Goal: Transaction & Acquisition: Purchase product/service

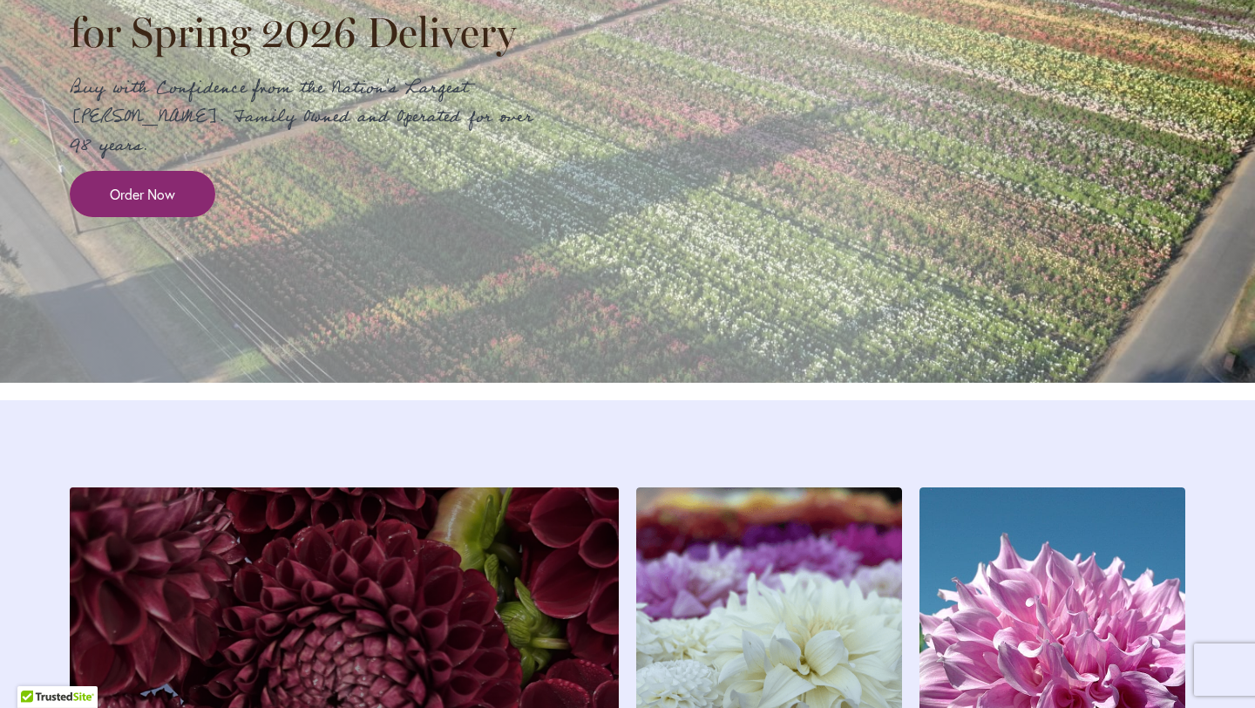
scroll to position [2148, 0]
click at [129, 203] on span "Order Now" at bounding box center [142, 193] width 65 height 20
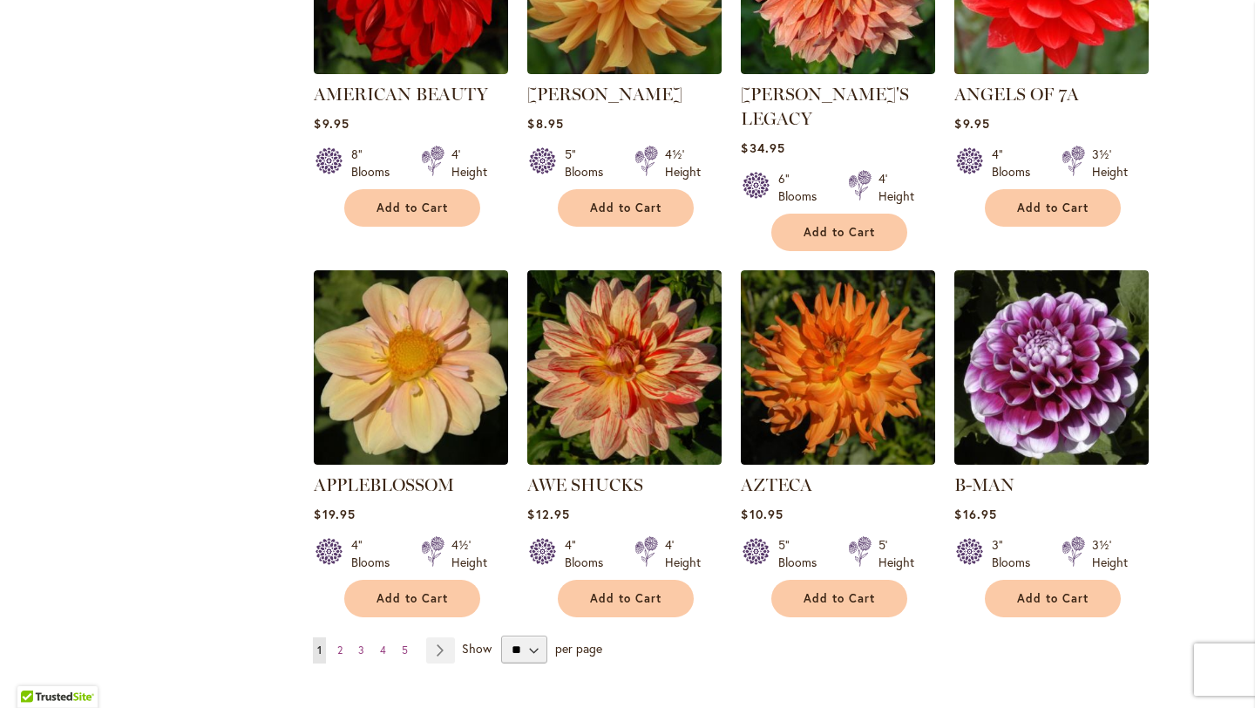
scroll to position [1288, 0]
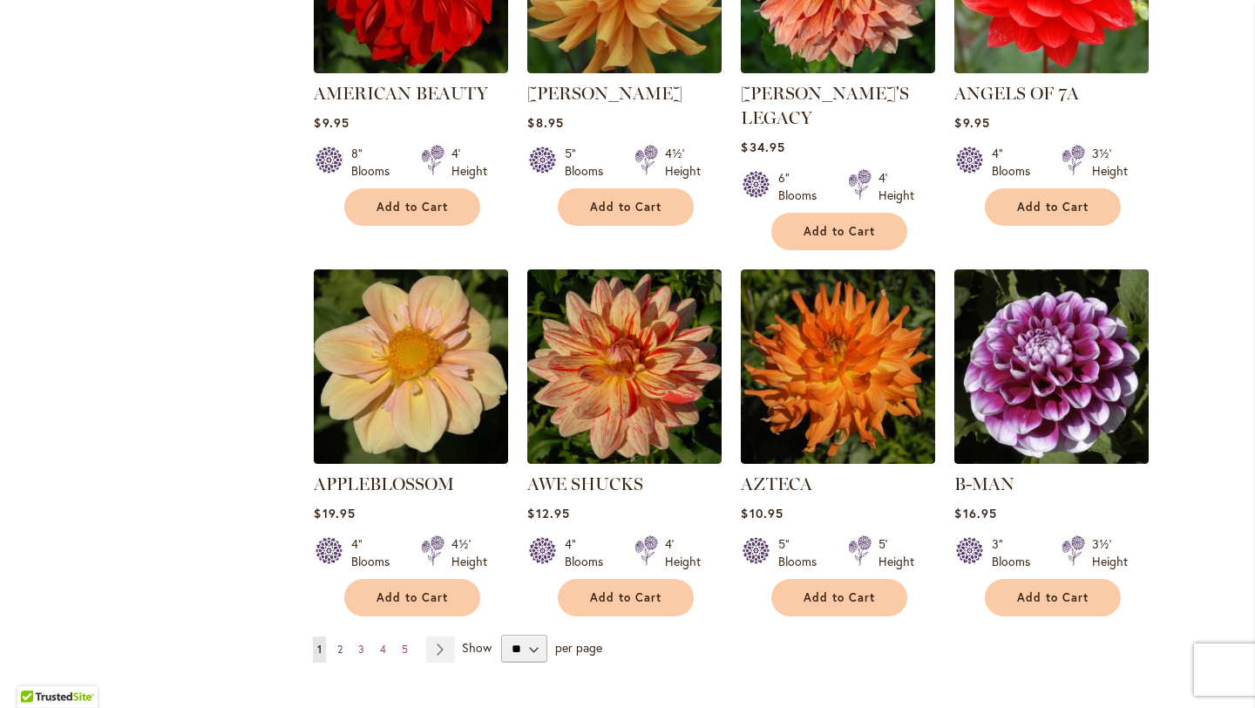
click at [336, 636] on link "Page 2" at bounding box center [340, 649] width 14 height 26
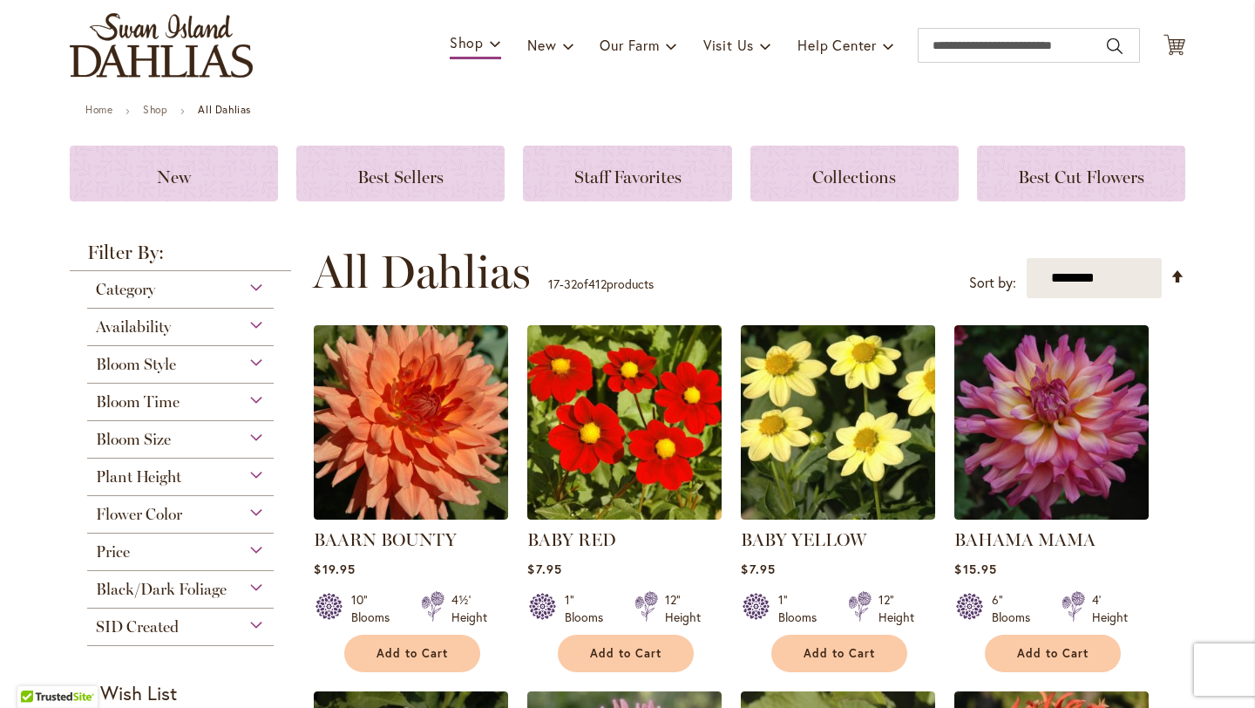
scroll to position [126, 0]
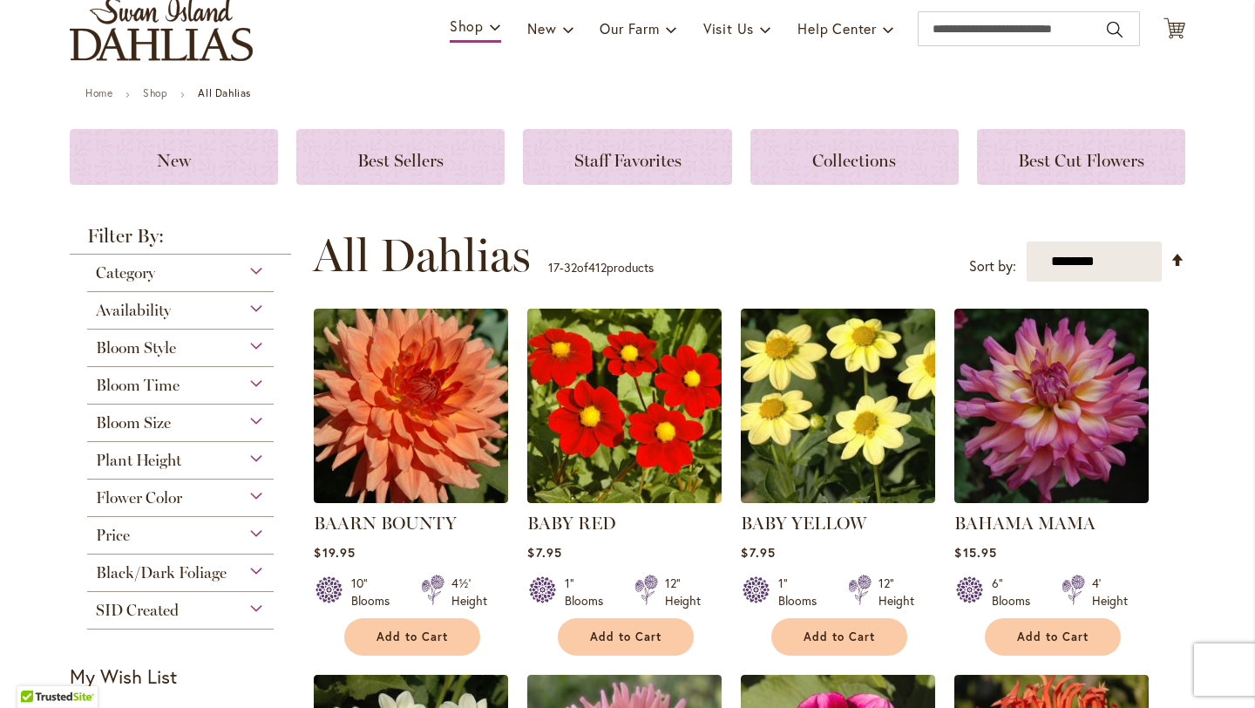
click at [259, 267] on div "Category" at bounding box center [180, 269] width 187 height 28
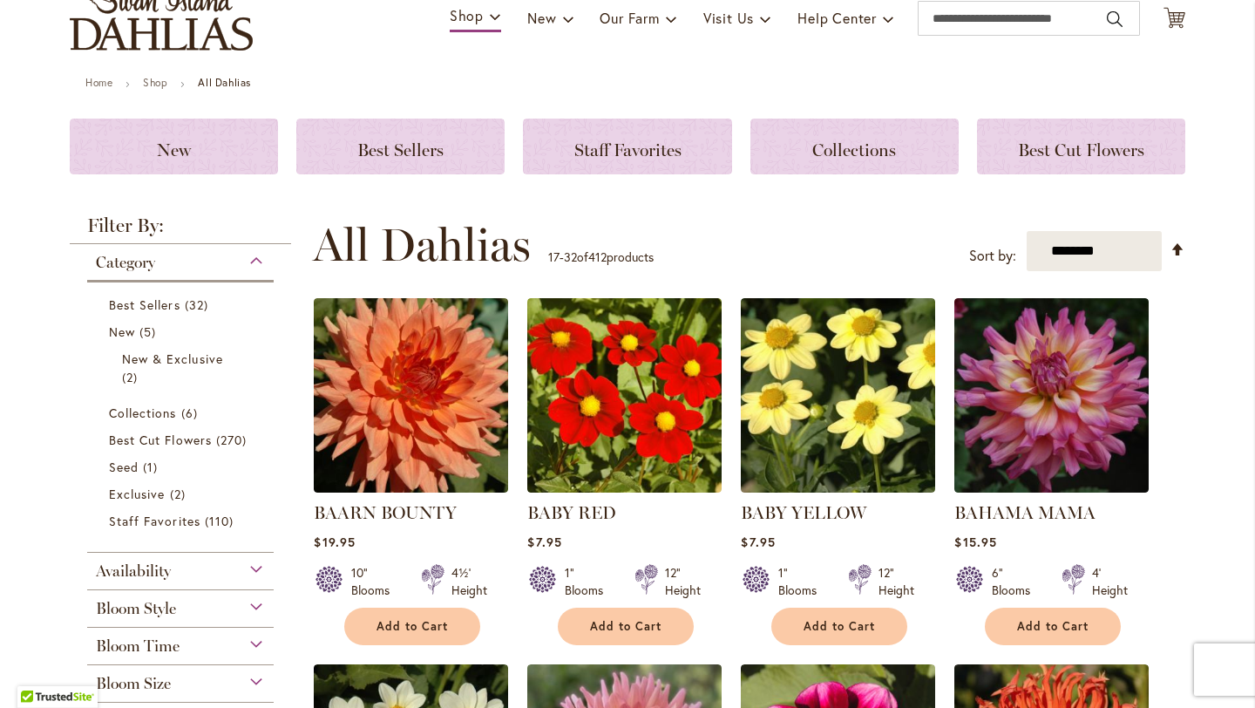
scroll to position [138, 0]
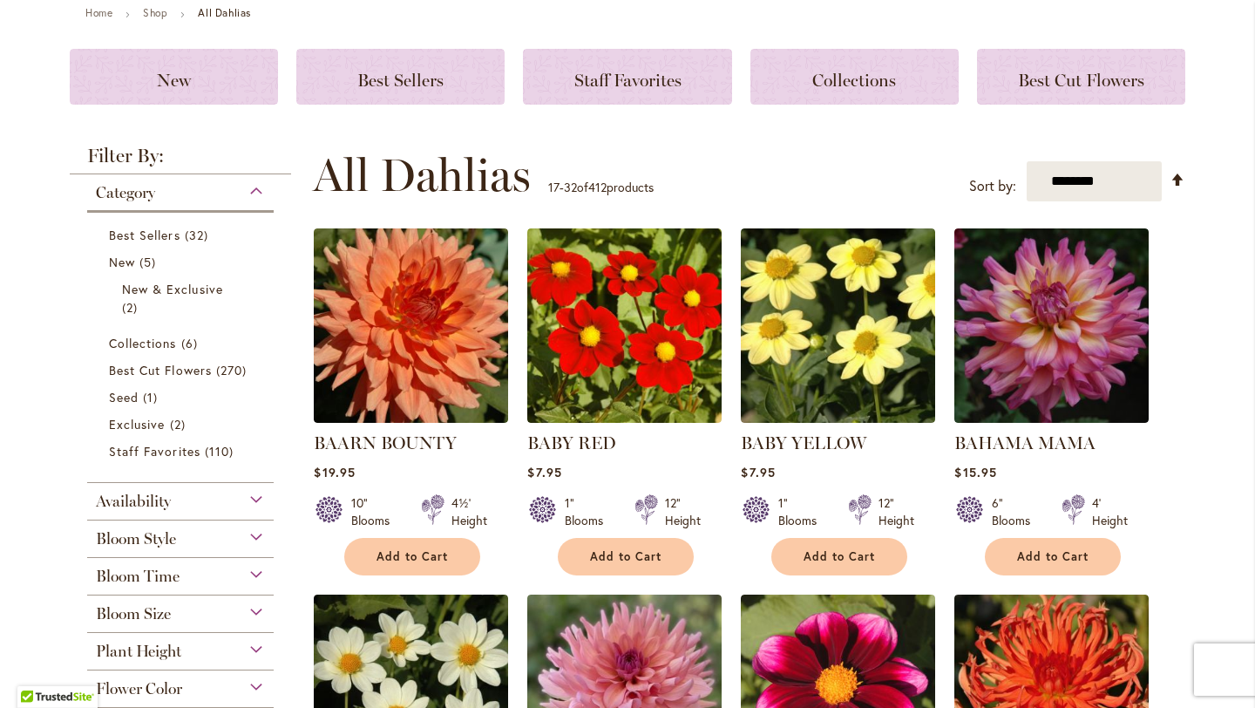
click at [661, 154] on div "**********" at bounding box center [749, 175] width 873 height 52
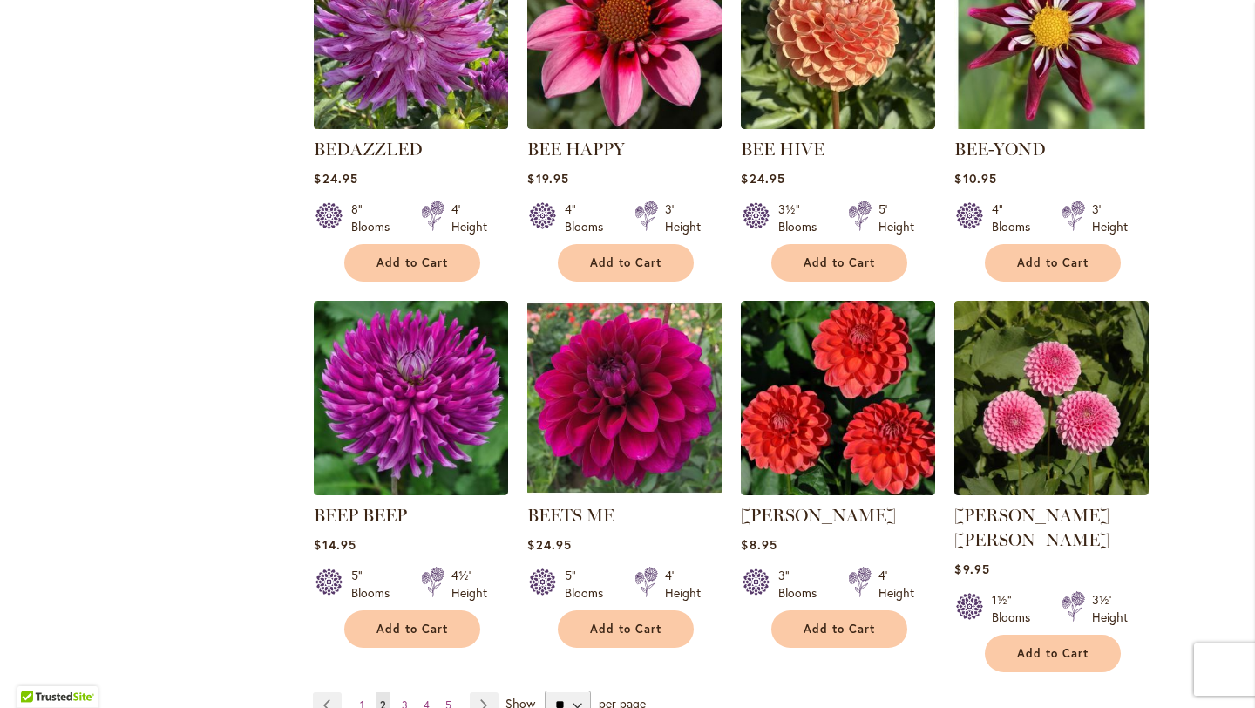
scroll to position [1239, 0]
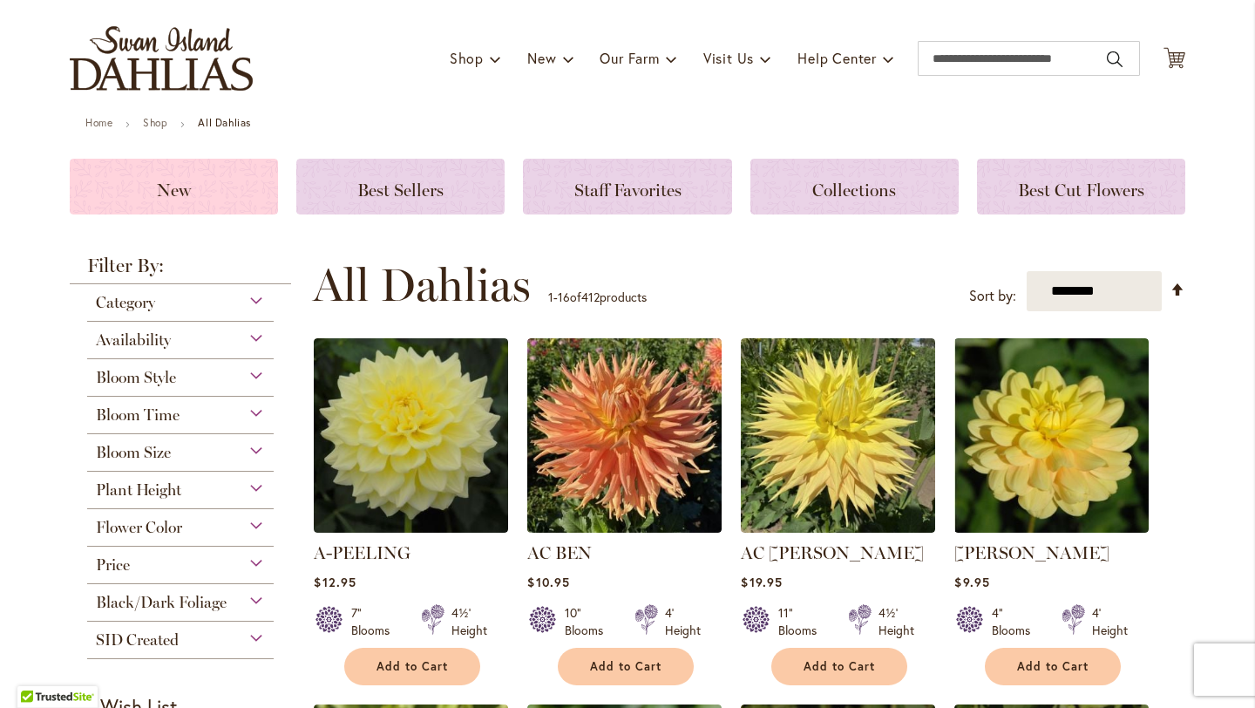
scroll to position [317, 0]
